Goal: Task Accomplishment & Management: Manage account settings

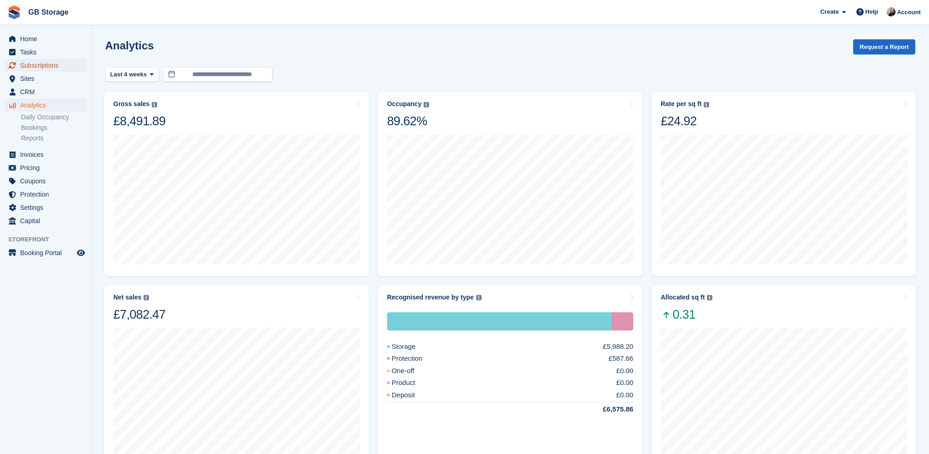
click at [48, 64] on span "Subscriptions" at bounding box center [47, 65] width 55 height 13
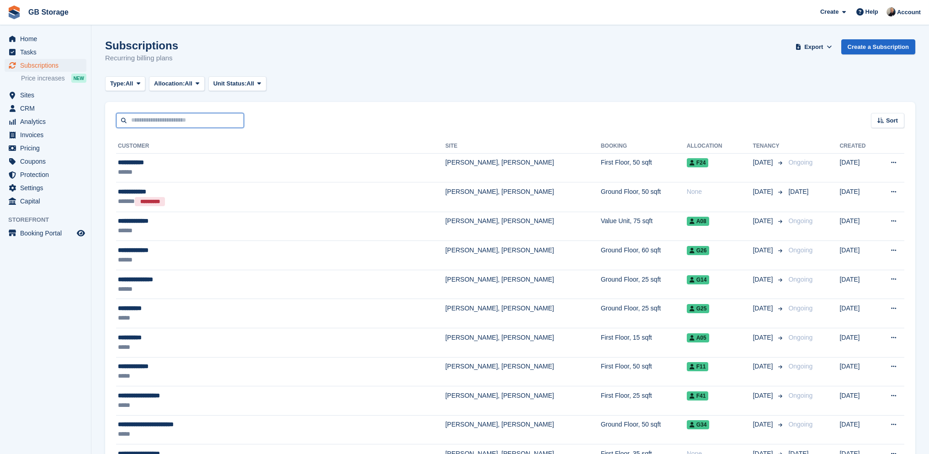
click at [197, 123] on input "text" at bounding box center [180, 120] width 128 height 15
type input "*******"
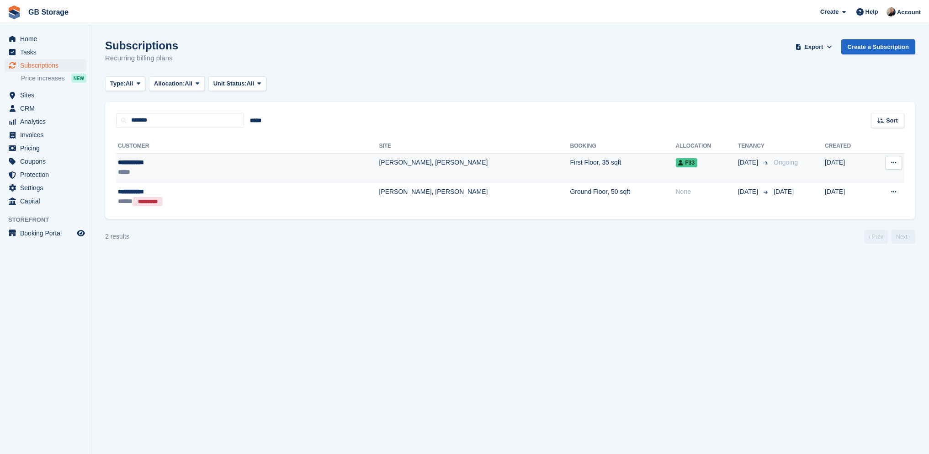
click at [570, 163] on td "First Floor, 35 sqft" at bounding box center [623, 167] width 106 height 29
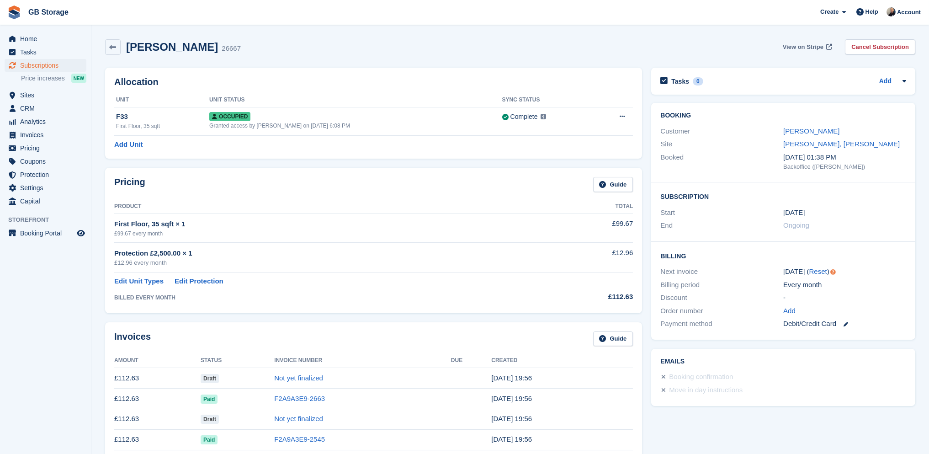
click at [799, 48] on span "View on Stripe" at bounding box center [803, 47] width 41 height 9
click at [844, 324] on icon at bounding box center [846, 324] width 5 height 5
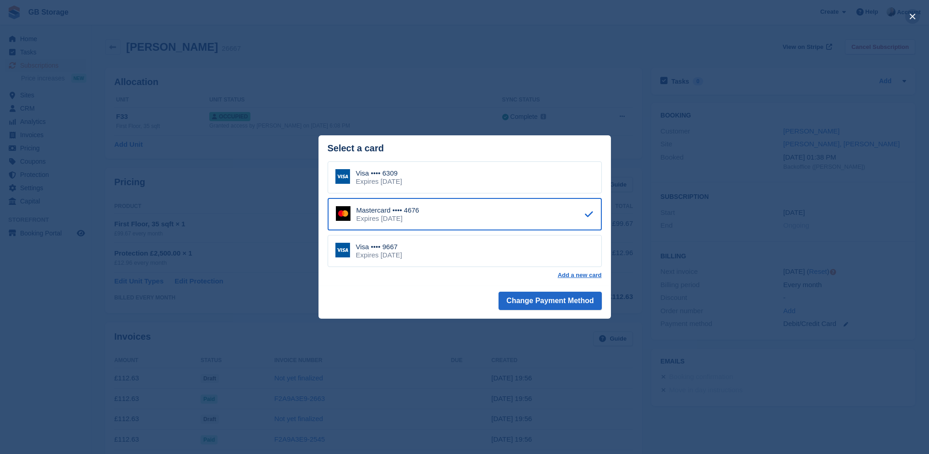
click at [910, 16] on button "close" at bounding box center [913, 16] width 15 height 15
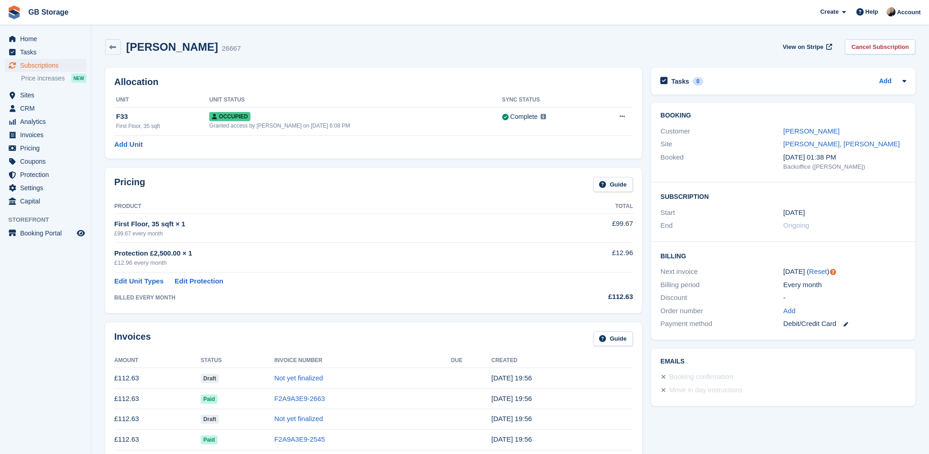
click at [849, 325] on div "Debit/Credit Card" at bounding box center [845, 324] width 123 height 11
click at [846, 325] on icon at bounding box center [846, 324] width 5 height 5
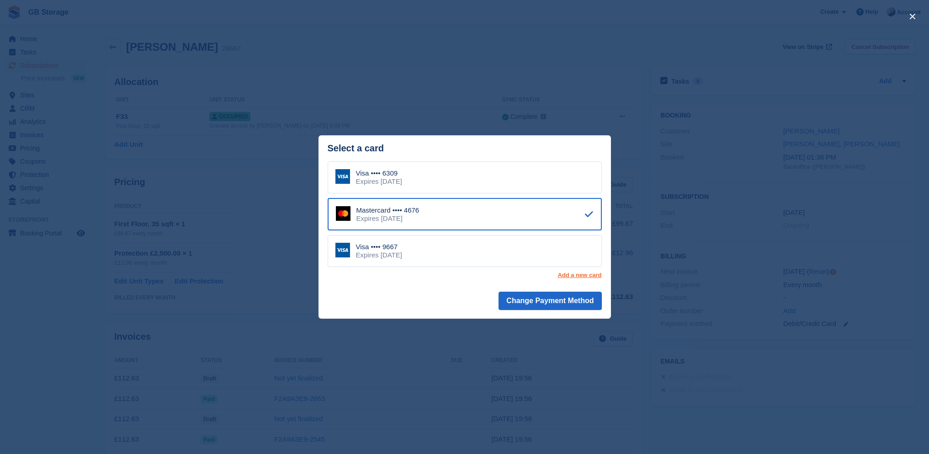
click at [592, 275] on link "Add a new card" at bounding box center [580, 275] width 44 height 7
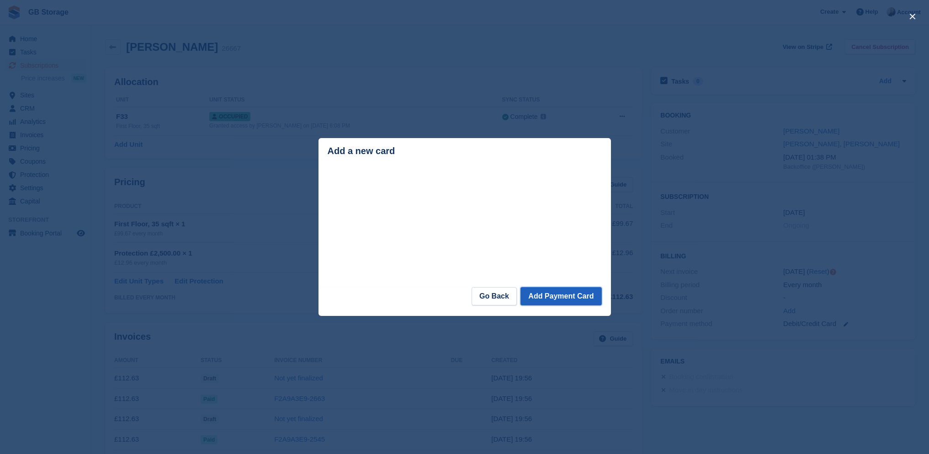
click at [574, 294] on button "Add Payment Card" at bounding box center [561, 296] width 81 height 18
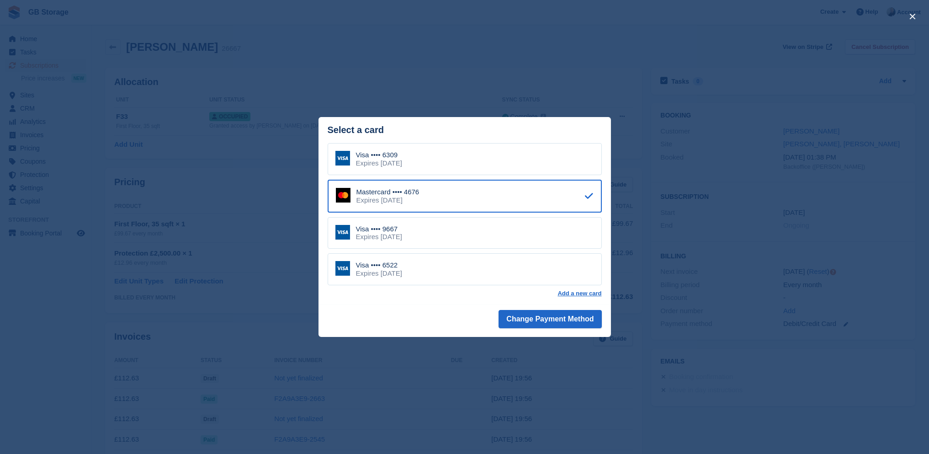
click at [476, 164] on div "Visa •••• 6309 Expires March 2028" at bounding box center [465, 159] width 274 height 32
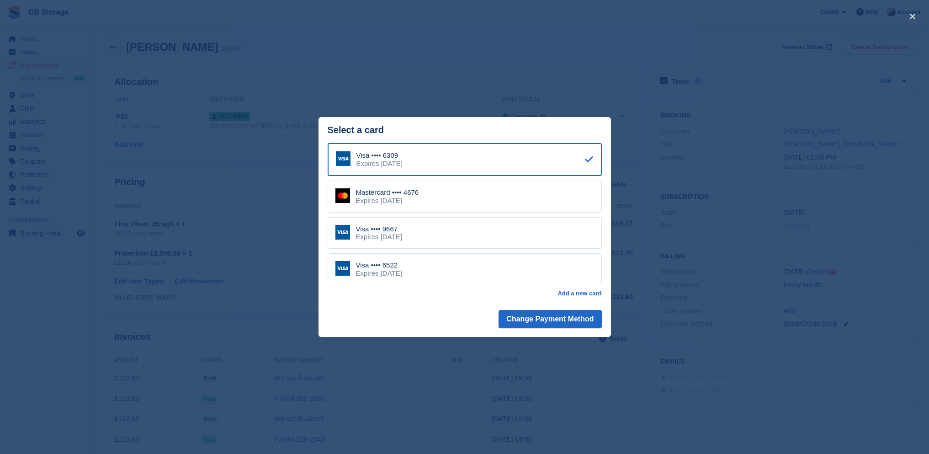
click at [463, 269] on div "Visa •••• 6522 Expires August 2029" at bounding box center [465, 269] width 274 height 32
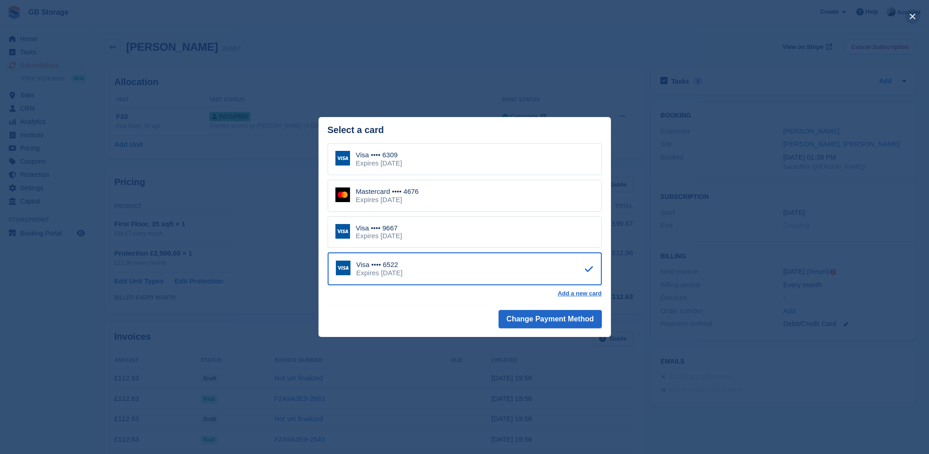
click at [914, 21] on button "close" at bounding box center [913, 16] width 15 height 15
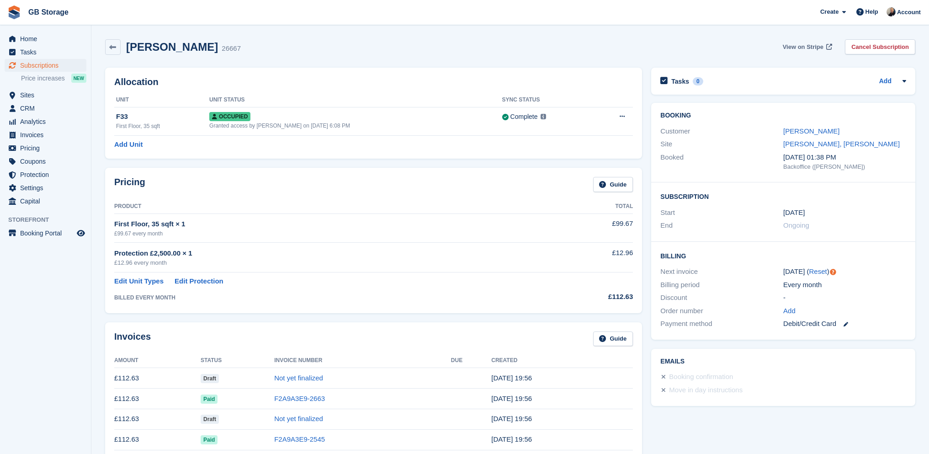
click at [805, 48] on span "View on Stripe" at bounding box center [803, 47] width 41 height 9
click at [847, 325] on icon at bounding box center [846, 324] width 5 height 5
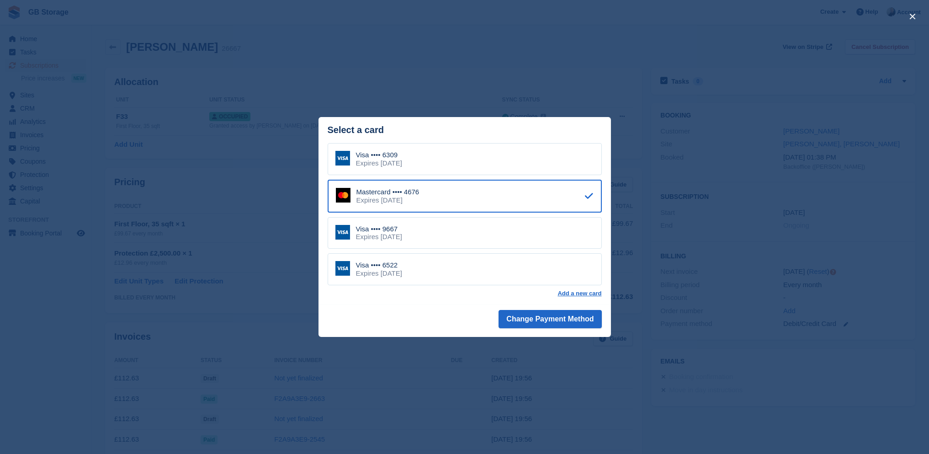
click at [493, 274] on div "Visa •••• 6522 Expires August 2029" at bounding box center [465, 269] width 274 height 32
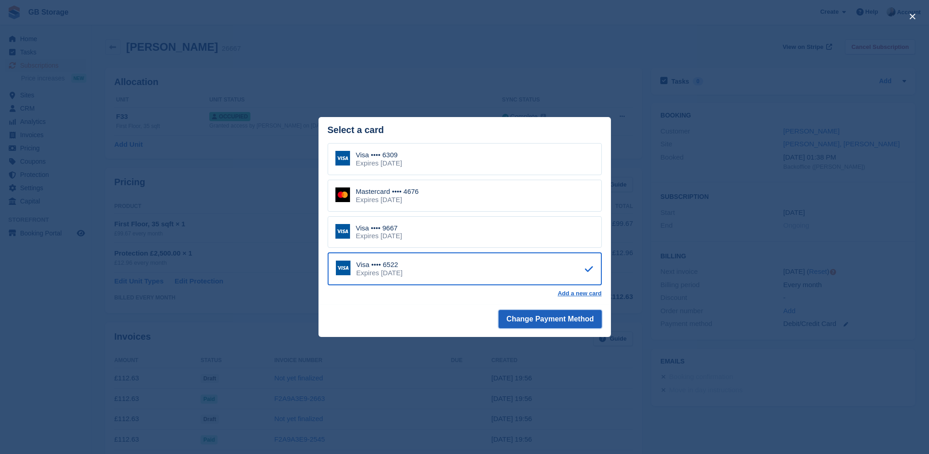
click at [532, 317] on button "Change Payment Method" at bounding box center [550, 319] width 103 height 18
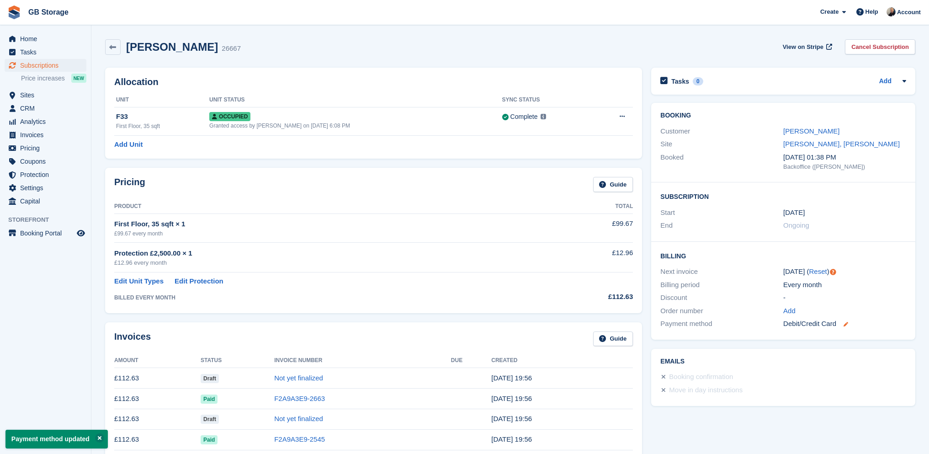
click at [844, 323] on icon at bounding box center [846, 324] width 5 height 5
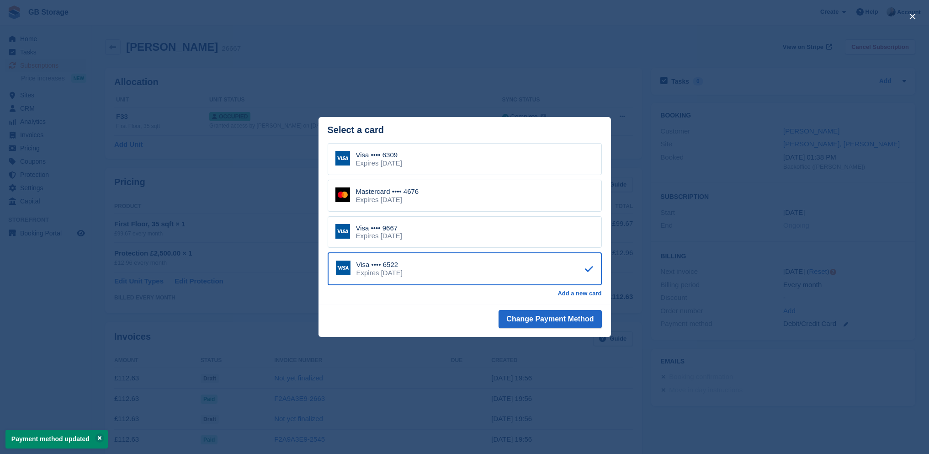
click at [768, 399] on div "close" at bounding box center [464, 227] width 929 height 454
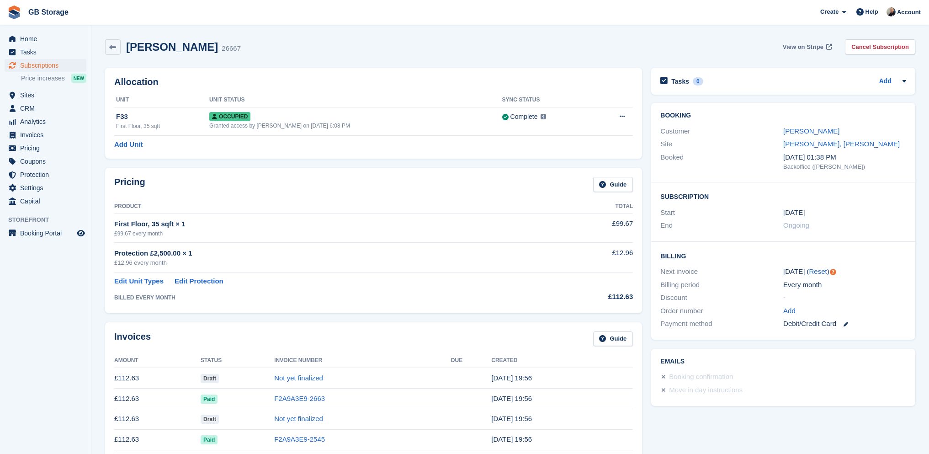
click at [820, 41] on link "View on Stripe" at bounding box center [806, 46] width 55 height 15
click at [805, 46] on span "View on Stripe" at bounding box center [803, 47] width 41 height 9
